Goal: Contribute content

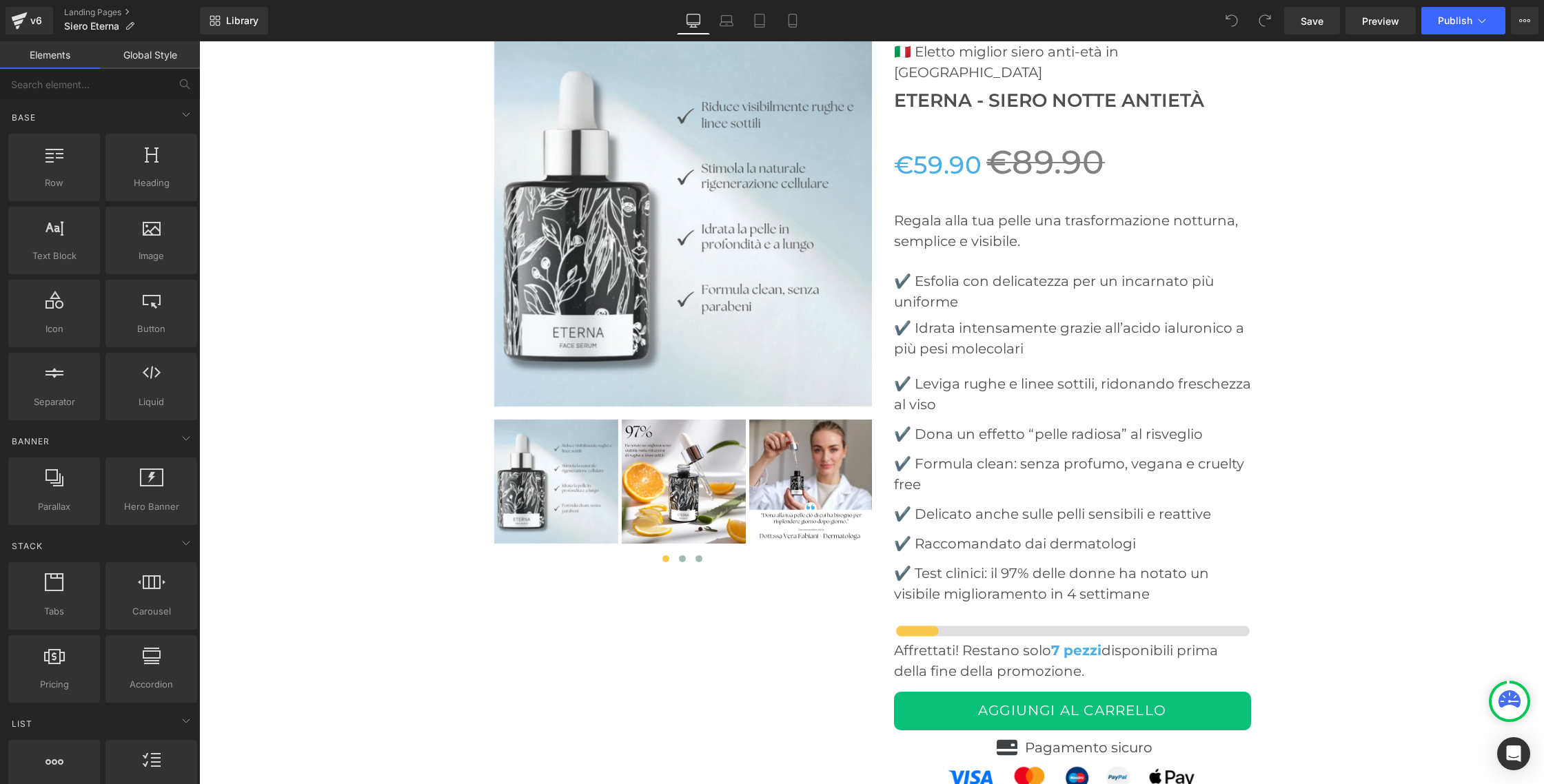
scroll to position [5249, 0]
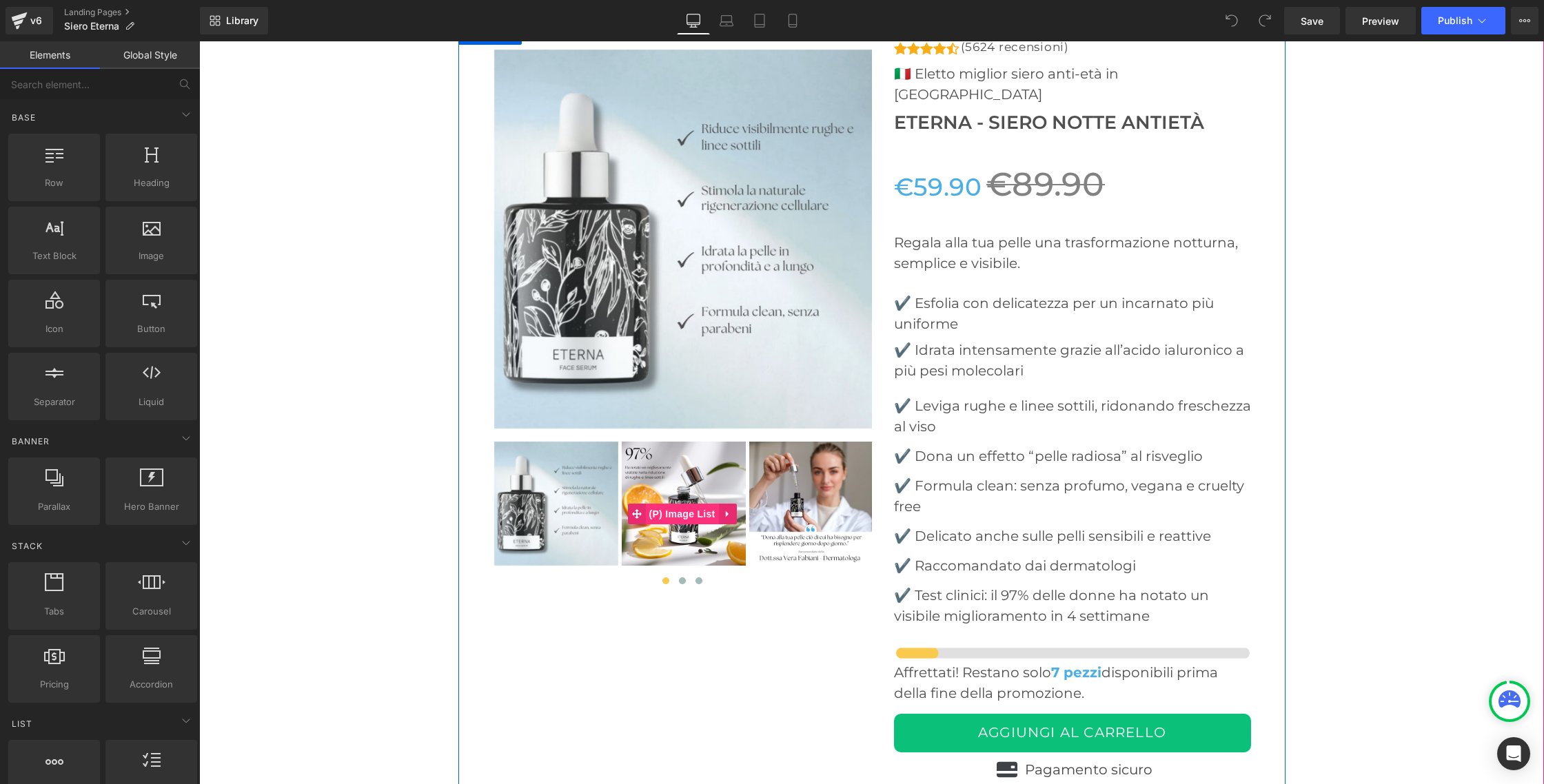
click at [684, 512] on span "(P) Image List" at bounding box center [682, 514] width 73 height 21
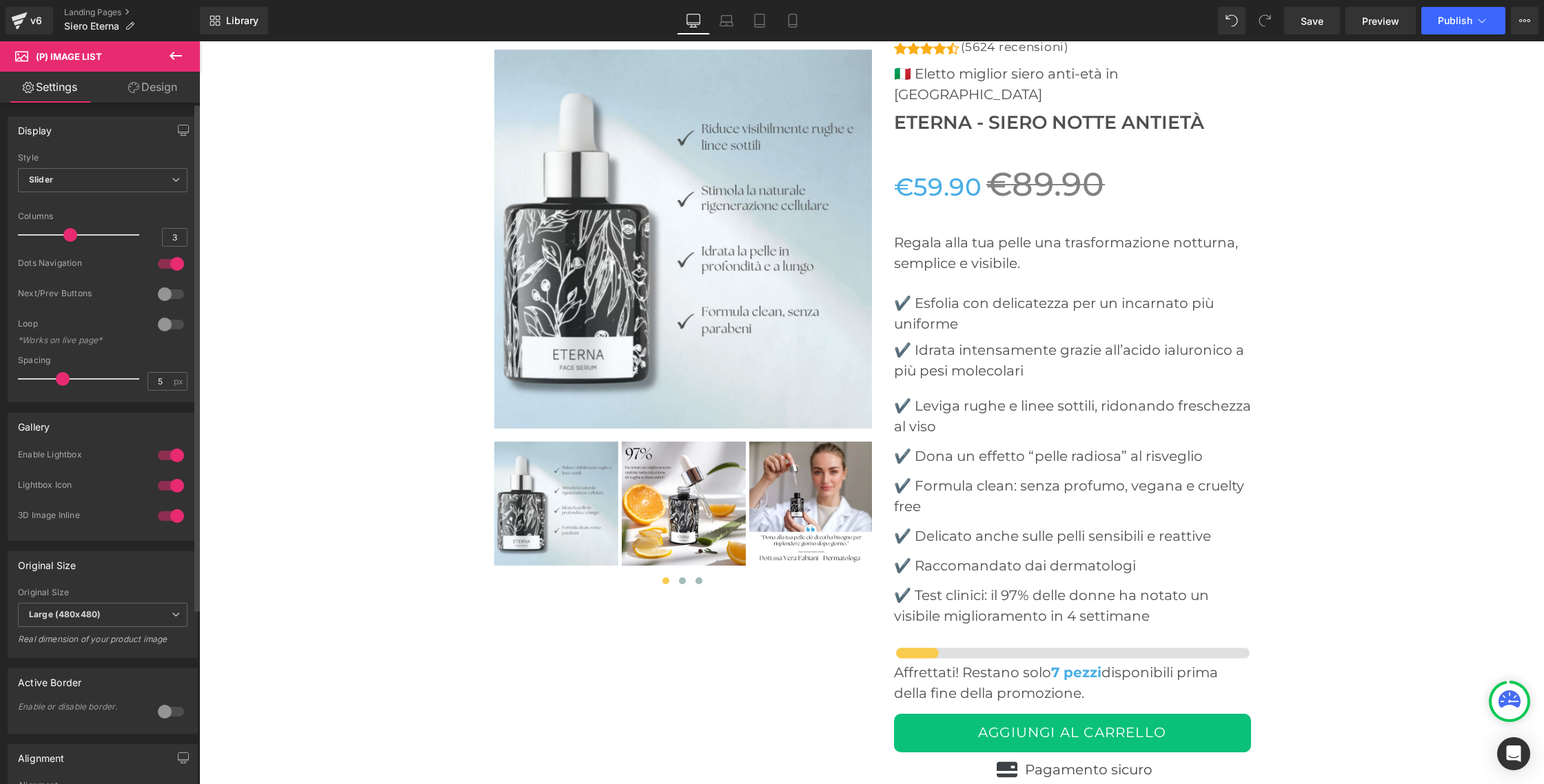
click at [167, 456] on div at bounding box center [171, 456] width 33 height 22
click at [1309, 21] on span "Save" at bounding box center [1312, 21] width 23 height 14
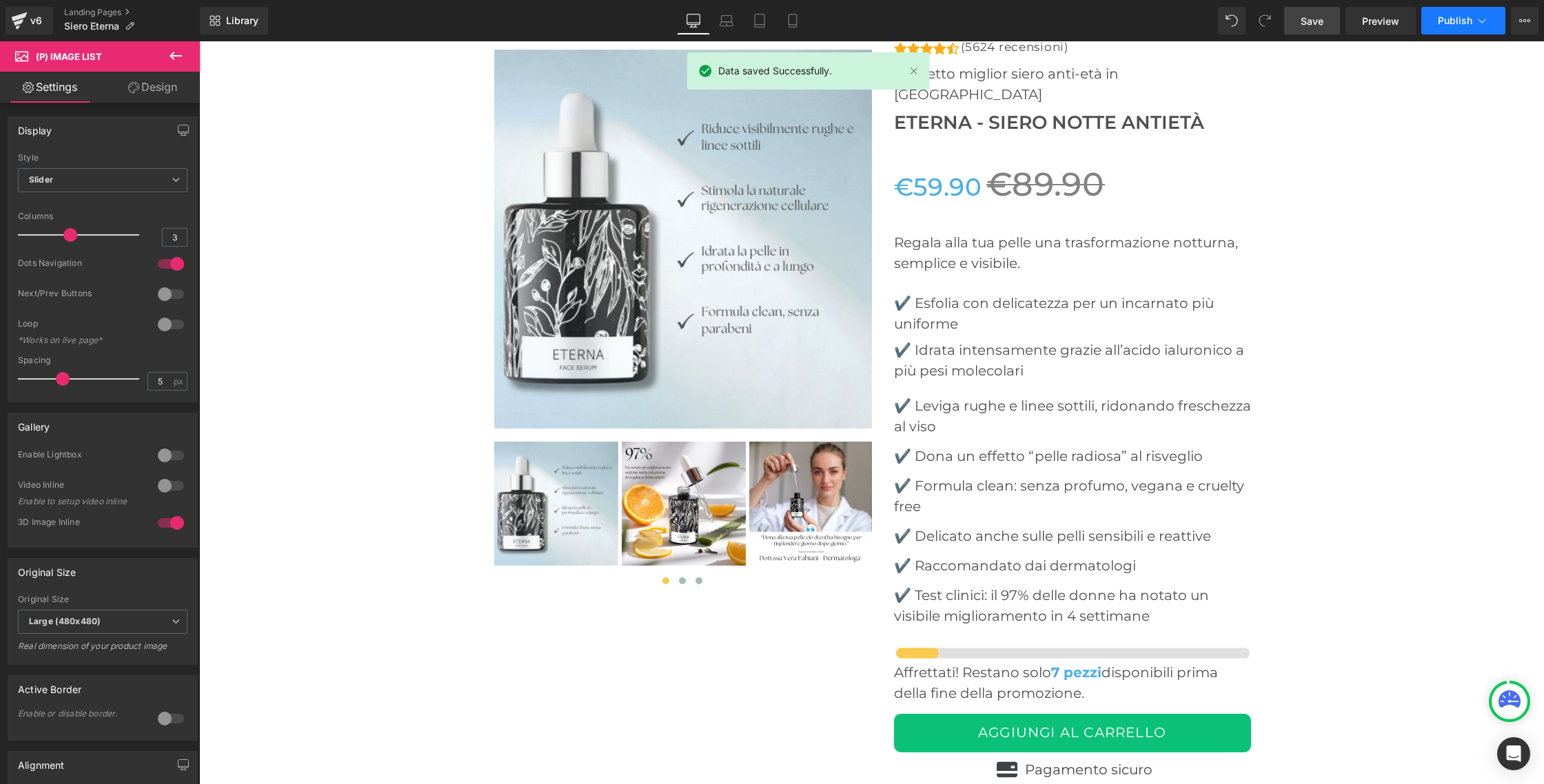
click at [1458, 22] on span "Publish" at bounding box center [1454, 21] width 34 height 11
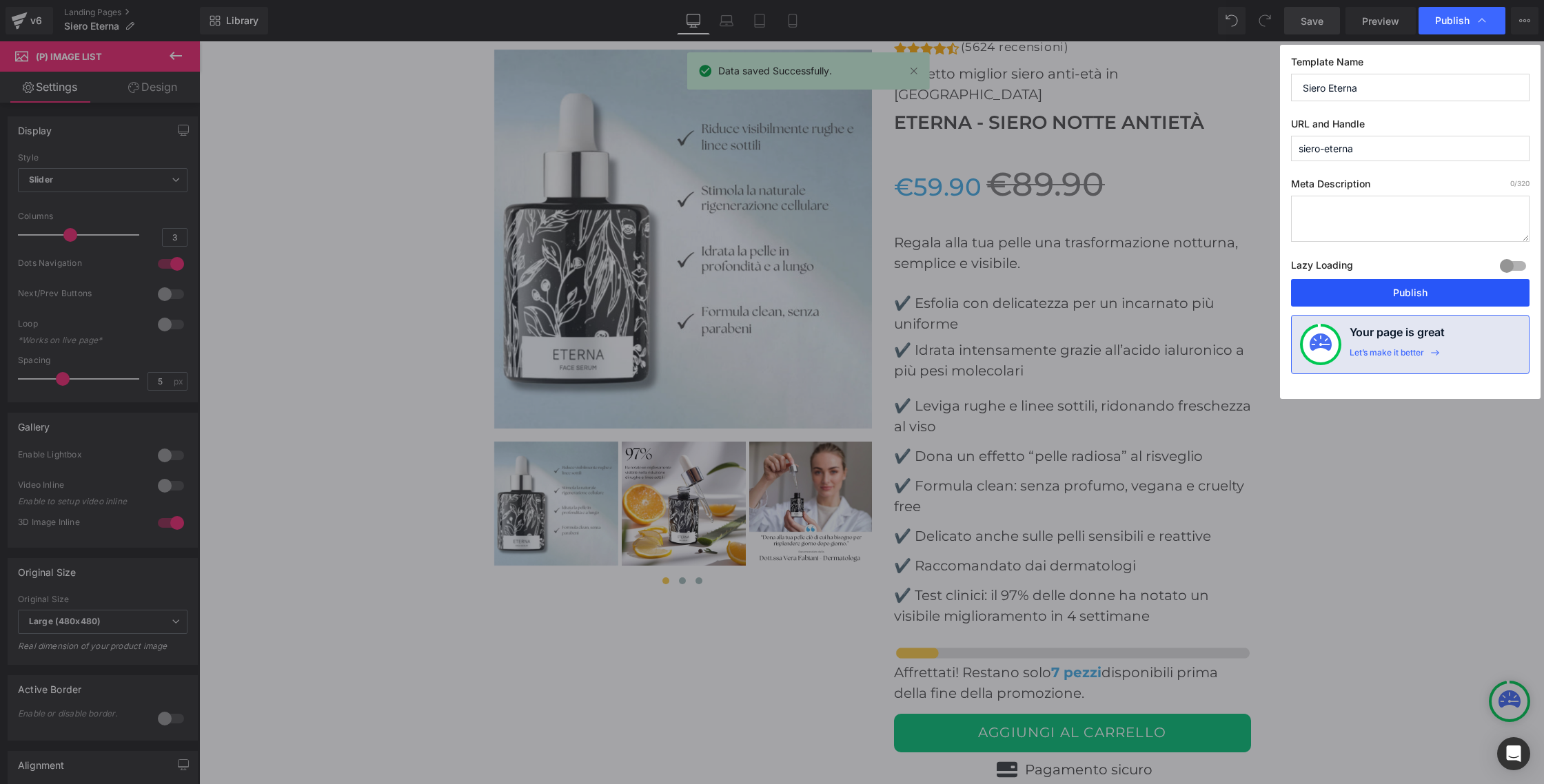
click at [1438, 285] on button "Publish" at bounding box center [1410, 293] width 239 height 28
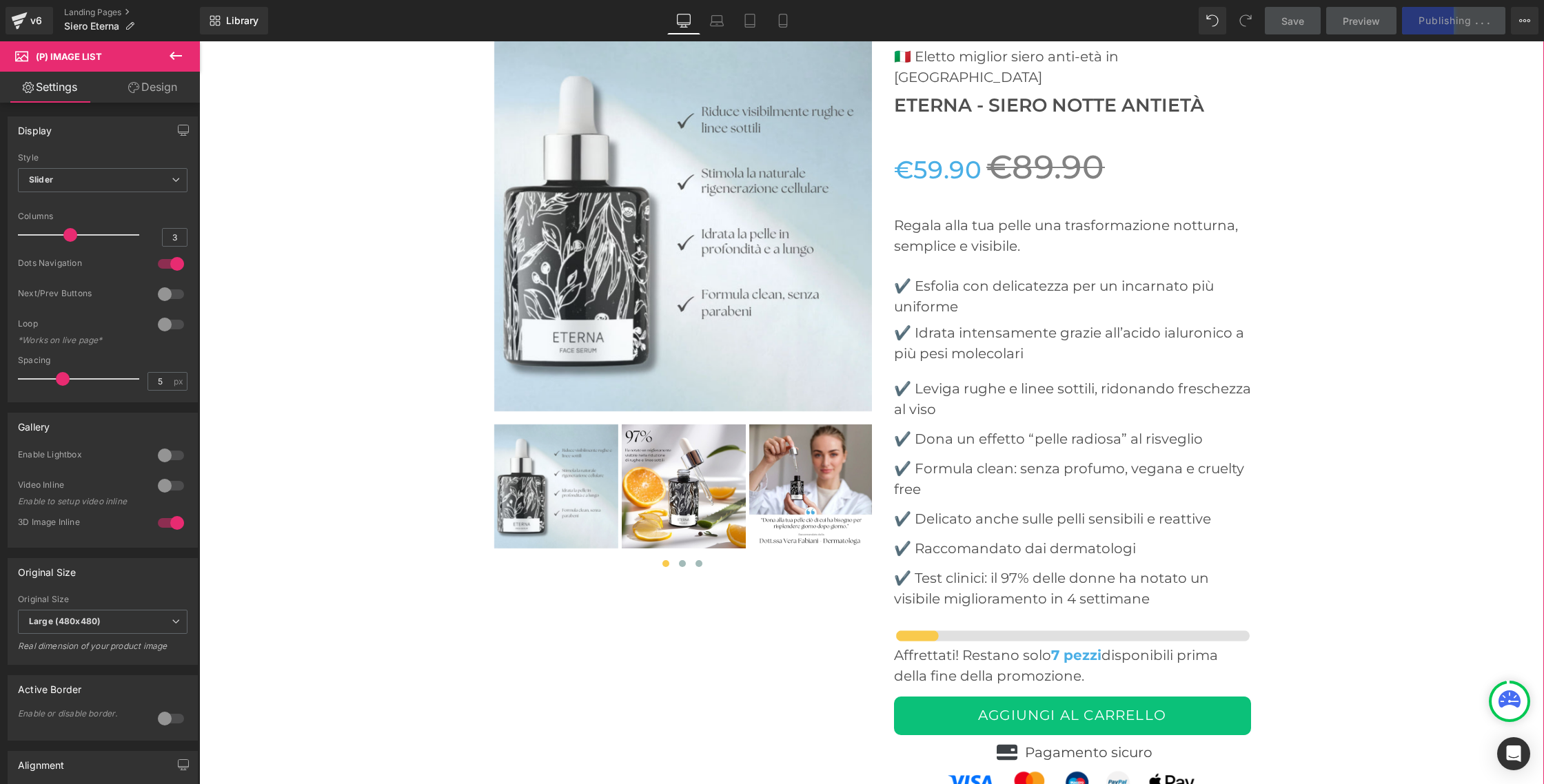
scroll to position [5268, 0]
